Goal: Information Seeking & Learning: Learn about a topic

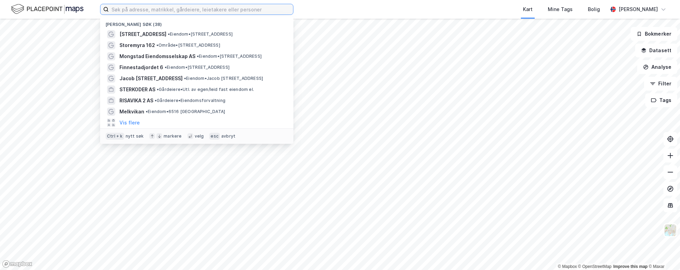
click at [158, 9] on input at bounding box center [201, 9] width 184 height 10
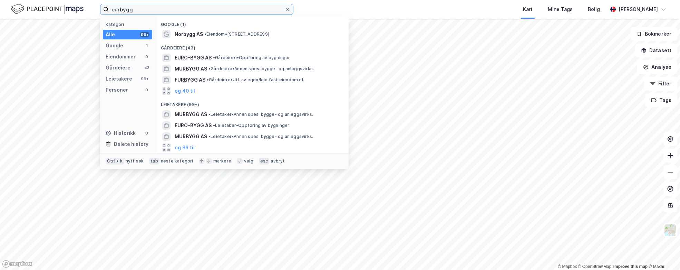
drag, startPoint x: 84, startPoint y: 12, endPoint x: 76, endPoint y: 11, distance: 8.3
click at [76, 11] on div "eurbygg Kategori Alle 99+ Google 1 Eiendommer 0 Gårdeiere 43 Leietakere 99+ Per…" at bounding box center [340, 9] width 680 height 19
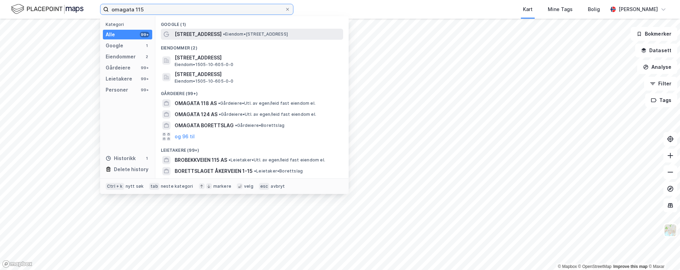
type input "omagata 115"
click at [227, 36] on span "• Eiendom • [STREET_ADDRESS]" at bounding box center [255, 34] width 65 height 6
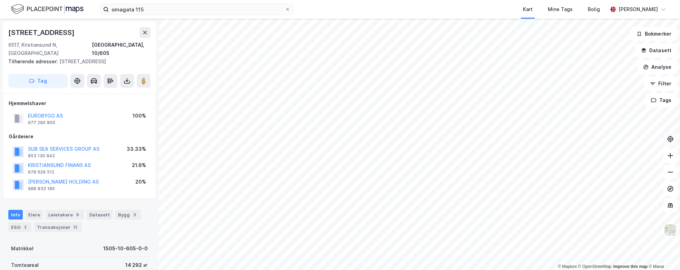
click at [673, 142] on icon at bounding box center [670, 138] width 7 height 7
click at [668, 231] on img at bounding box center [670, 229] width 13 height 13
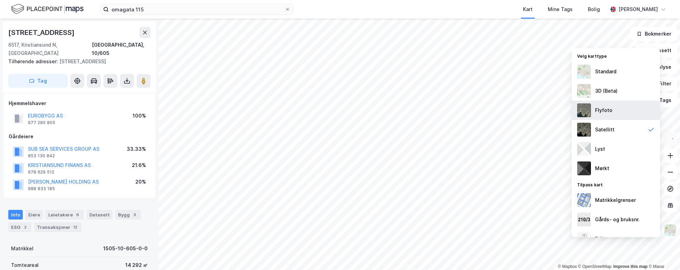
click at [617, 117] on div "Flyfoto" at bounding box center [616, 109] width 88 height 19
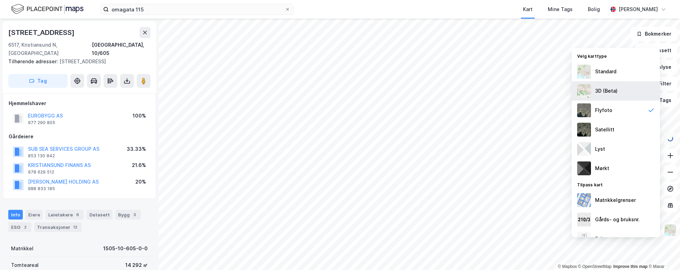
click at [615, 87] on div "3D (Beta)" at bounding box center [606, 91] width 22 height 8
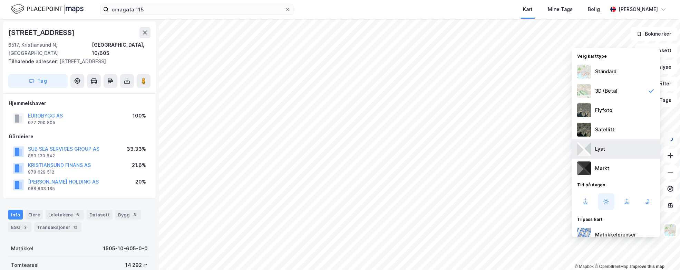
click at [609, 153] on div "Lyst" at bounding box center [616, 148] width 88 height 19
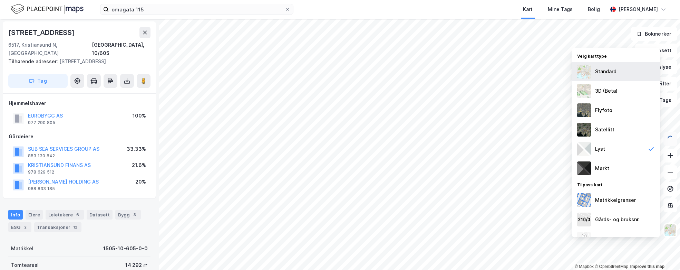
click at [609, 79] on div "Standard" at bounding box center [616, 71] width 88 height 19
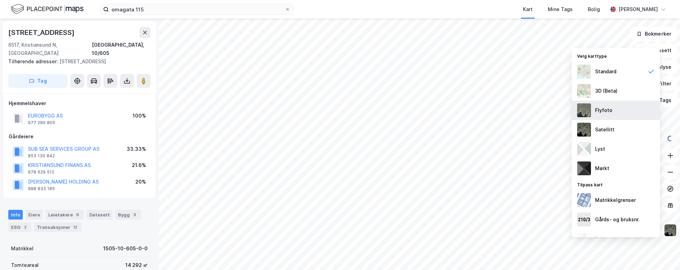
click at [612, 105] on div "Flyfoto" at bounding box center [616, 109] width 88 height 19
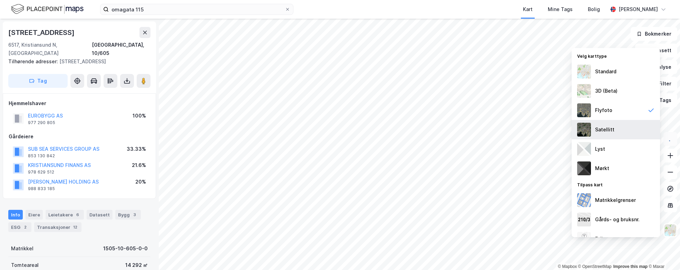
click at [614, 127] on div "Satellitt" at bounding box center [616, 129] width 88 height 19
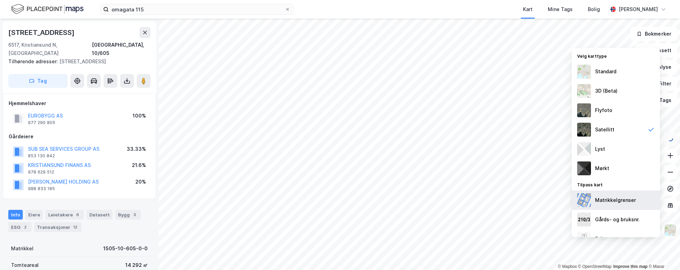
click at [628, 204] on div "Matrikkelgrenser" at bounding box center [615, 200] width 41 height 8
click at [626, 205] on div "Matrikkelgrenser" at bounding box center [616, 199] width 88 height 19
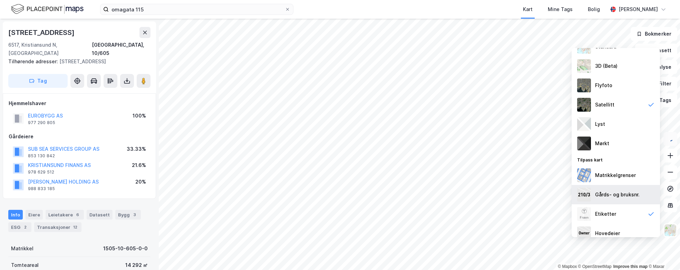
scroll to position [32, 0]
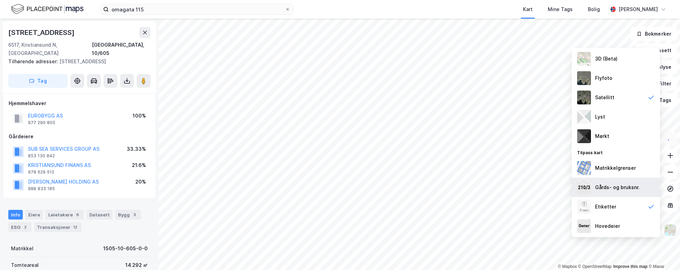
click at [628, 190] on div "Gårds- og bruksnr." at bounding box center [617, 187] width 45 height 8
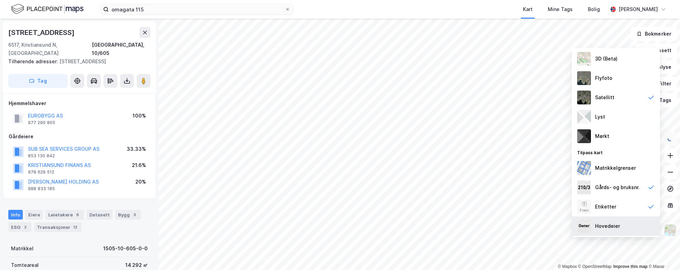
click at [620, 228] on div "Hovedeier" at bounding box center [616, 225] width 88 height 19
click at [671, 232] on img at bounding box center [670, 229] width 13 height 13
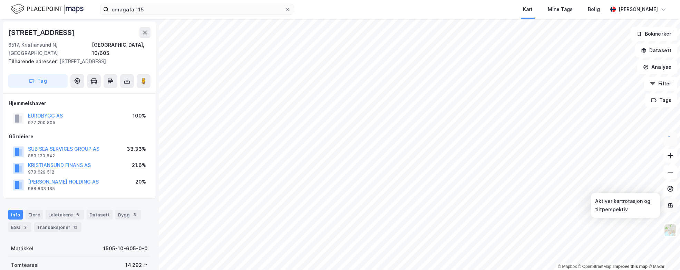
click at [671, 207] on icon at bounding box center [670, 205] width 7 height 7
click at [671, 189] on icon at bounding box center [670, 188] width 3 height 3
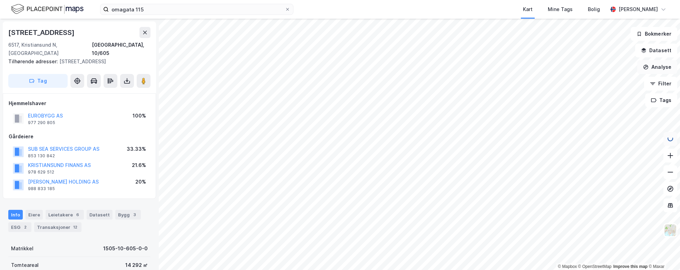
click at [655, 68] on button "Analyse" at bounding box center [657, 67] width 40 height 14
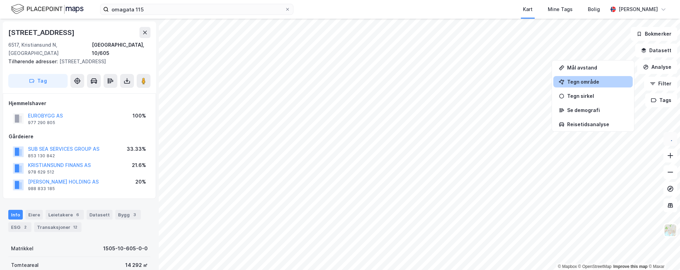
click at [586, 79] on div "Tegn område" at bounding box center [597, 82] width 60 height 6
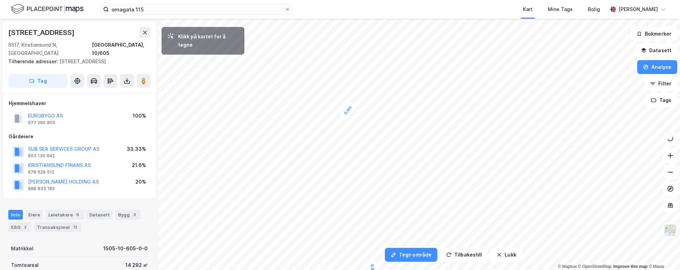
click at [345, 115] on div "0,4m" at bounding box center [348, 110] width 19 height 20
click at [341, 116] on div "0,1m" at bounding box center [343, 118] width 18 height 20
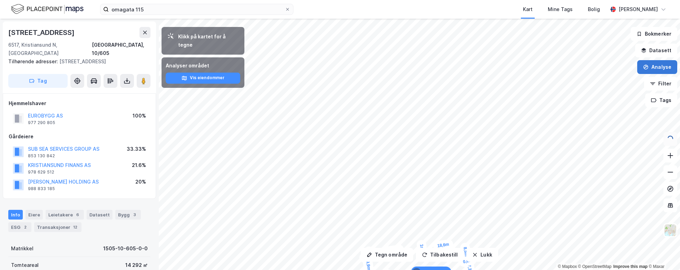
click at [654, 65] on button "Analyse" at bounding box center [657, 67] width 40 height 14
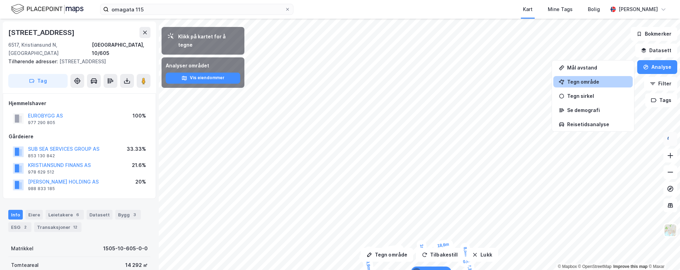
click at [593, 83] on div "Tegn område" at bounding box center [597, 82] width 60 height 6
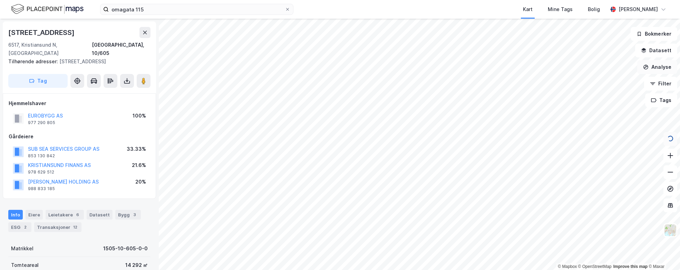
click at [656, 68] on button "Analyse" at bounding box center [657, 67] width 40 height 14
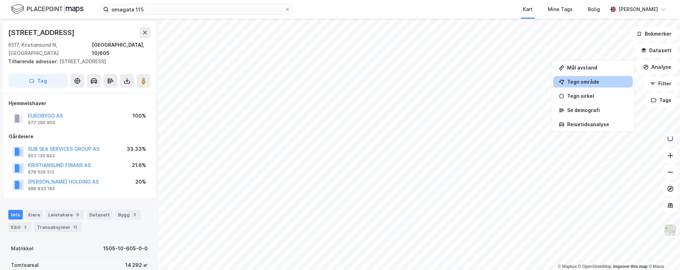
click at [576, 86] on div "Tegn område" at bounding box center [592, 81] width 79 height 11
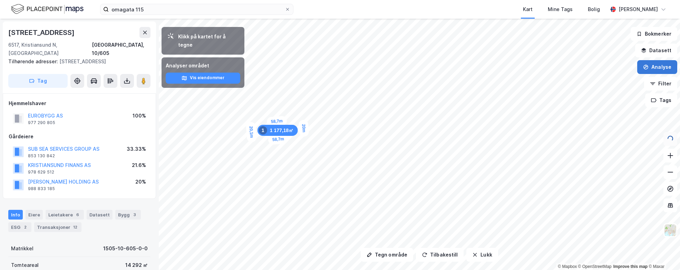
click at [658, 66] on button "Analyse" at bounding box center [657, 67] width 40 height 14
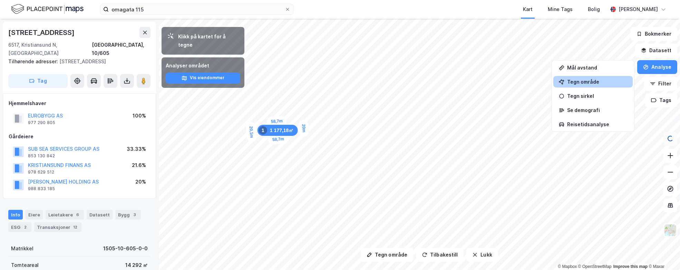
click at [605, 85] on div "Tegn område" at bounding box center [592, 81] width 79 height 11
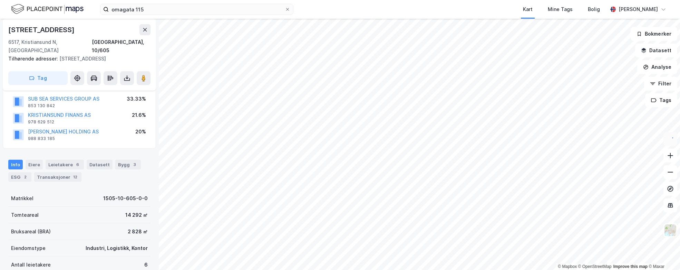
scroll to position [104, 0]
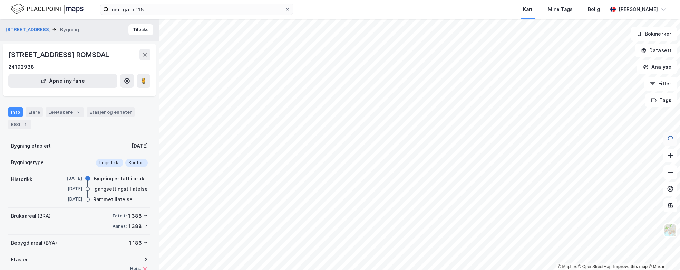
scroll to position [51, 0]
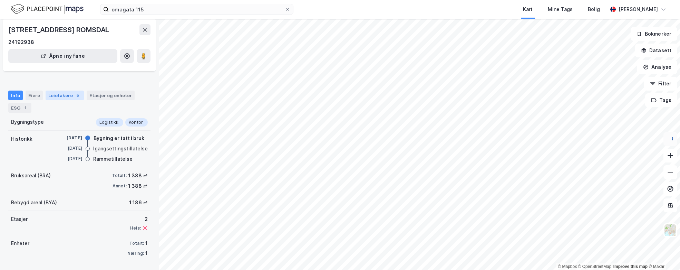
click at [73, 100] on div "Leietakere 5" at bounding box center [65, 95] width 38 height 10
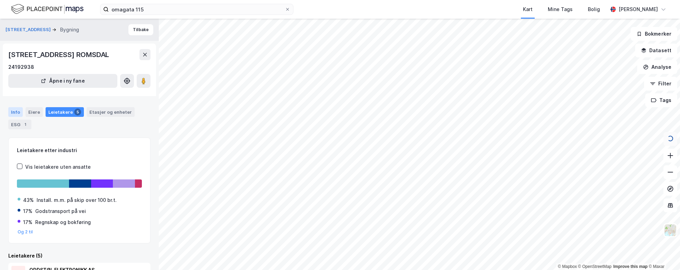
click at [13, 117] on div "Info" at bounding box center [15, 112] width 15 height 10
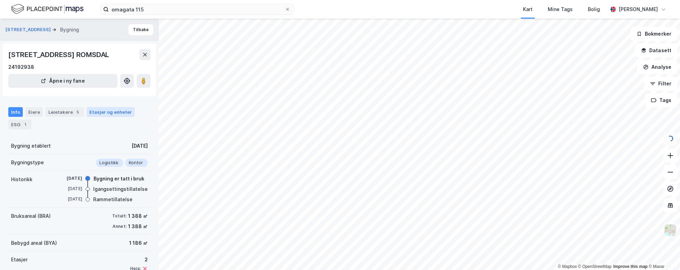
click at [98, 115] on div "Etasjer og enheter" at bounding box center [110, 112] width 42 height 6
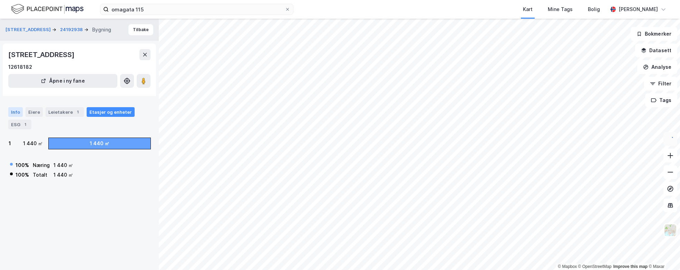
click at [12, 117] on div "Info" at bounding box center [15, 112] width 15 height 10
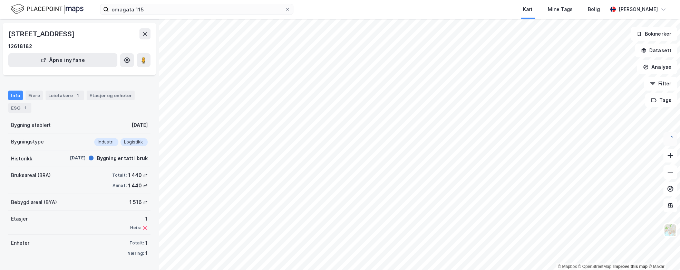
scroll to position [32, 0]
